Goal: Navigation & Orientation: Understand site structure

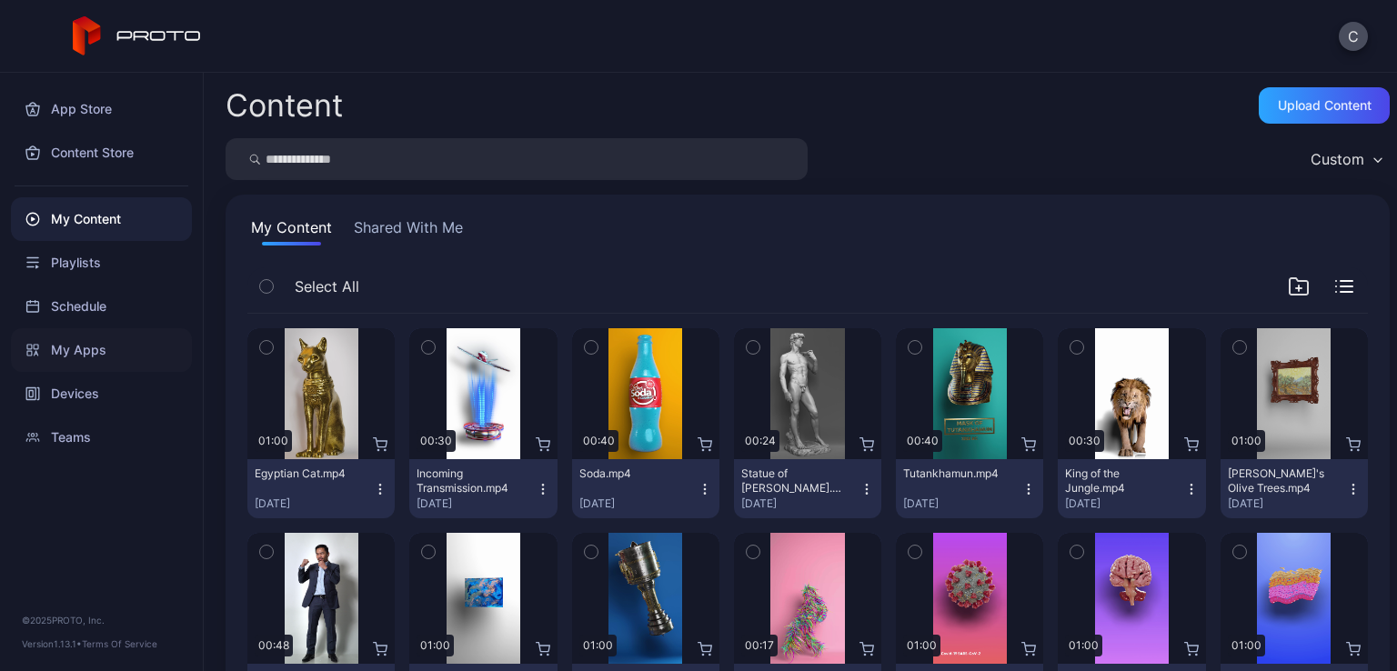
scroll to position [716, 0]
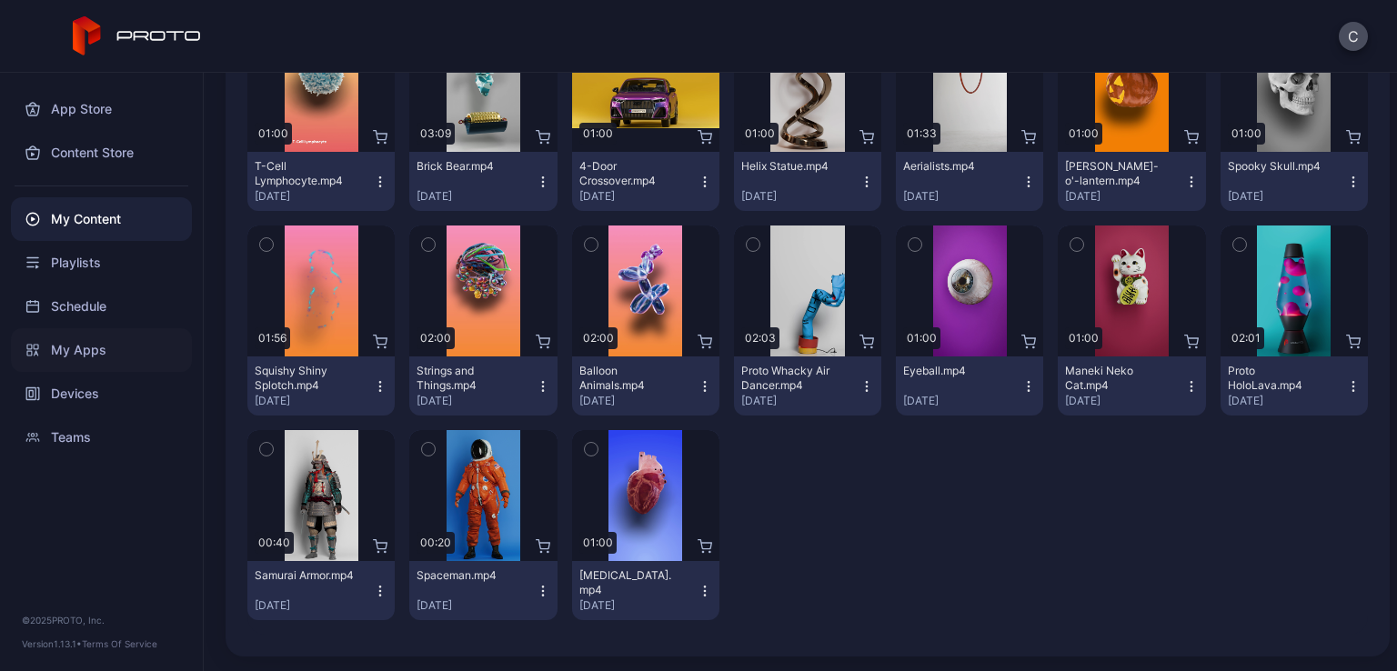
click at [86, 346] on div "My Apps" at bounding box center [101, 350] width 181 height 44
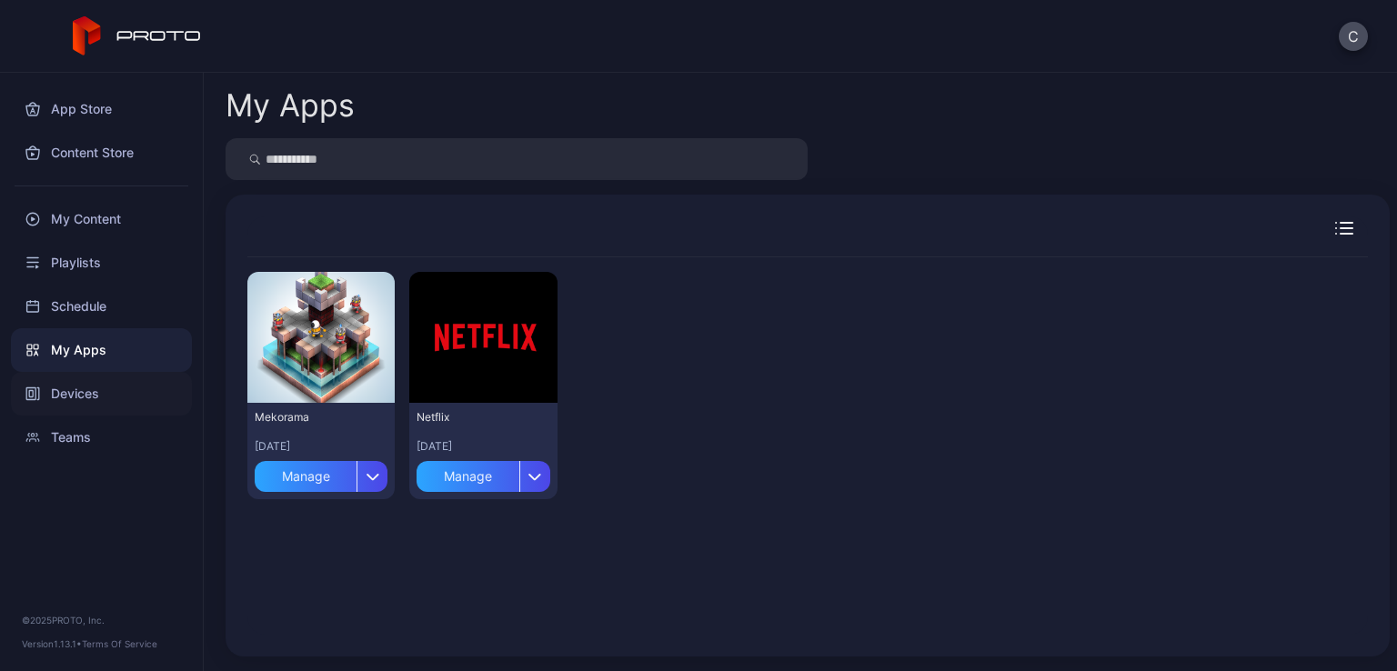
click at [87, 399] on div "Devices" at bounding box center [101, 394] width 181 height 44
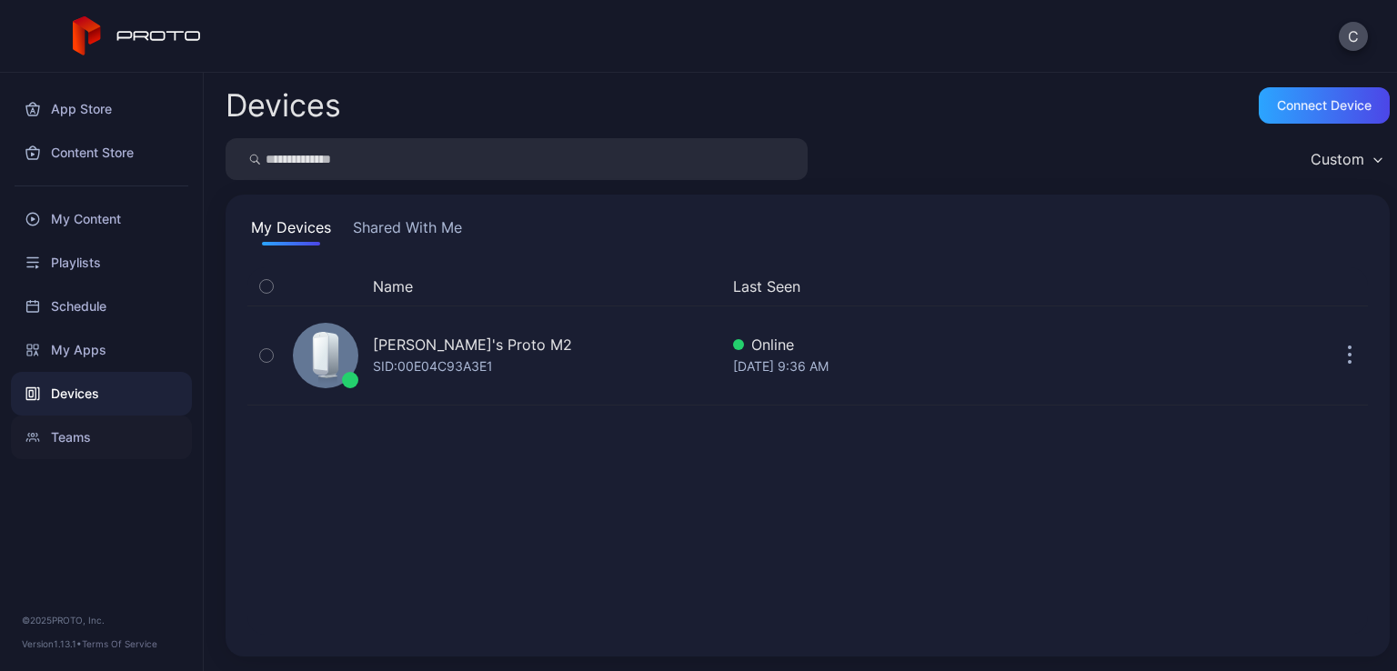
click at [110, 440] on div "Teams" at bounding box center [101, 438] width 181 height 44
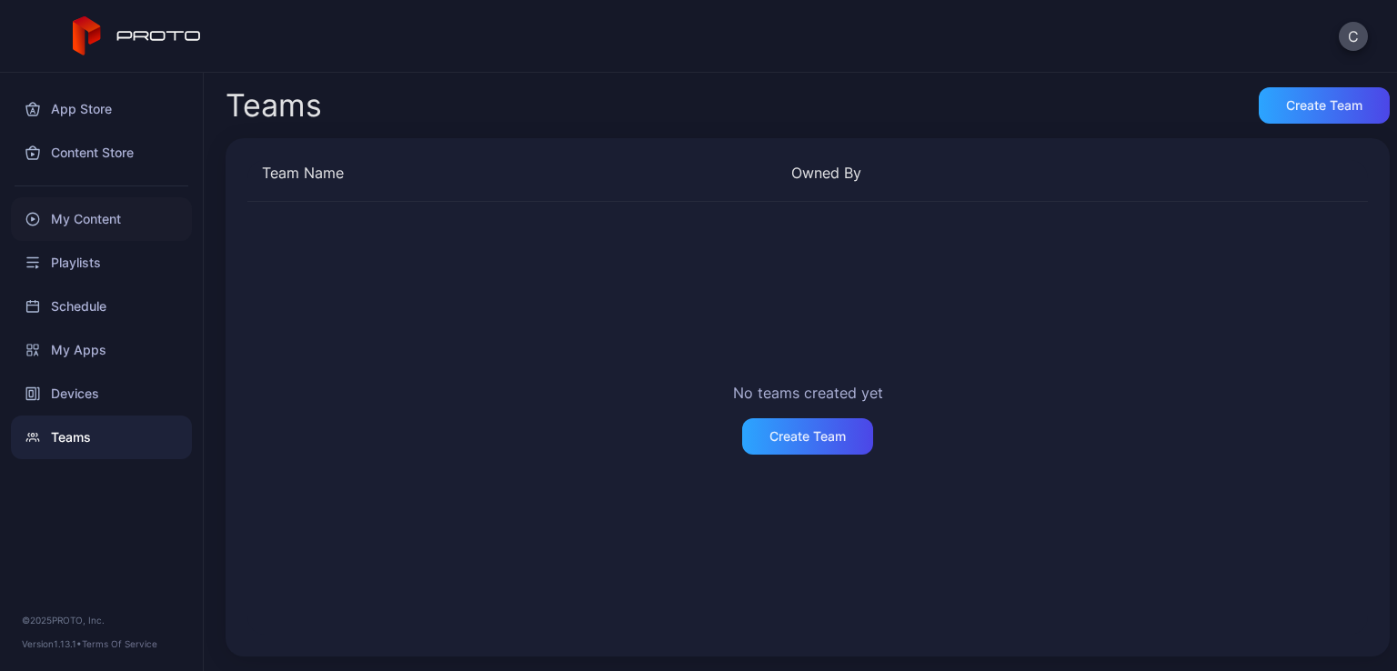
click at [84, 223] on div "My Content" at bounding box center [101, 219] width 181 height 44
